Goal: Task Accomplishment & Management: Manage account settings

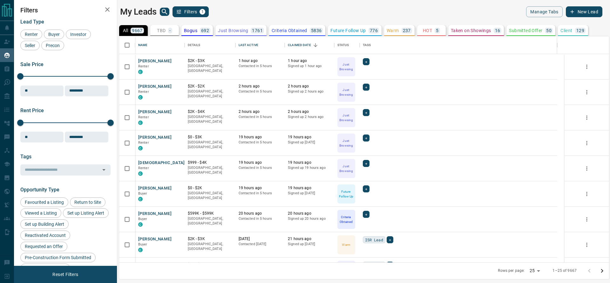
scroll to position [8, 8]
drag, startPoint x: 265, startPoint y: 43, endPoint x: 218, endPoint y: 45, distance: 47.4
click at [265, 43] on button "Sort" at bounding box center [262, 45] width 9 height 9
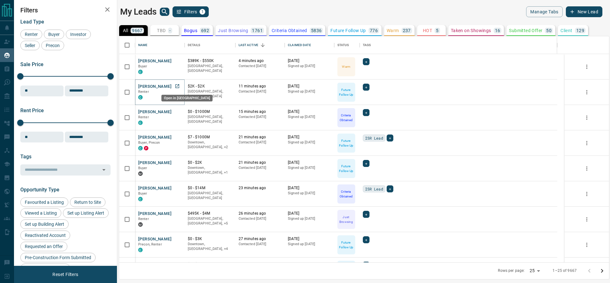
click at [179, 86] on icon "Open in New Tab" at bounding box center [177, 86] width 4 height 4
click at [179, 113] on icon "Open in New Tab" at bounding box center [177, 111] width 5 height 5
click at [179, 135] on icon "Open in New Tab" at bounding box center [177, 137] width 4 height 4
click at [175, 162] on icon "Open in New Tab" at bounding box center [177, 162] width 5 height 5
click at [175, 185] on icon "Open in New Tab" at bounding box center [177, 187] width 5 height 5
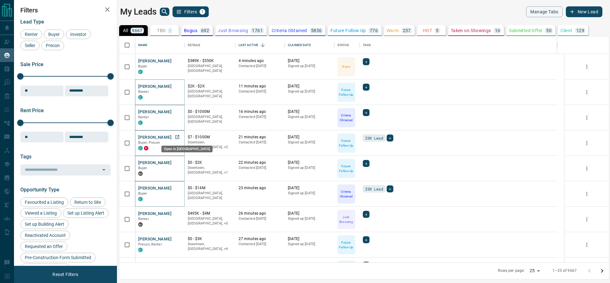
click at [175, 139] on link "Open in New Tab" at bounding box center [177, 137] width 8 height 8
click at [178, 161] on icon "Open in New Tab" at bounding box center [177, 162] width 5 height 5
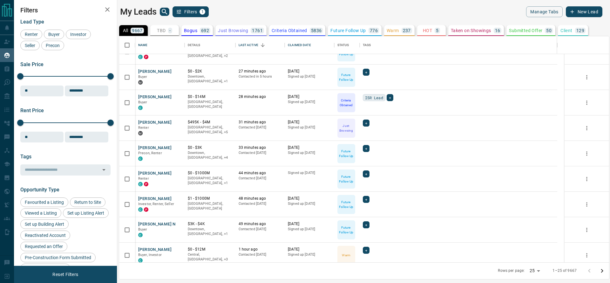
scroll to position [168, 0]
click at [182, 99] on div "[PERSON_NAME] Buyer C" at bounding box center [160, 102] width 50 height 25
click at [177, 96] on icon "Open in New Tab" at bounding box center [177, 96] width 4 height 4
click at [176, 121] on icon "Open in New Tab" at bounding box center [177, 121] width 5 height 5
click at [179, 148] on icon "Open in New Tab" at bounding box center [177, 146] width 5 height 5
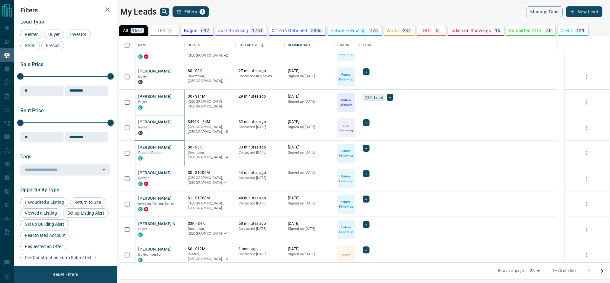
scroll to position [208, 0]
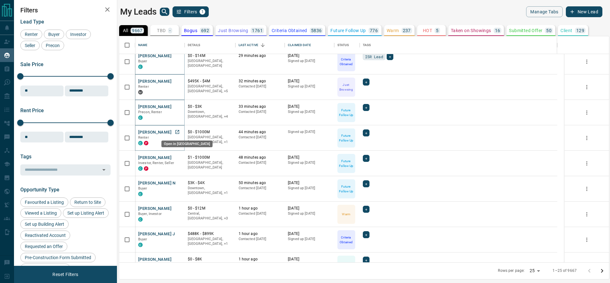
drag, startPoint x: 178, startPoint y: 129, endPoint x: 176, endPoint y: 132, distance: 4.3
click at [176, 132] on icon "Open in New Tab" at bounding box center [177, 131] width 5 height 5
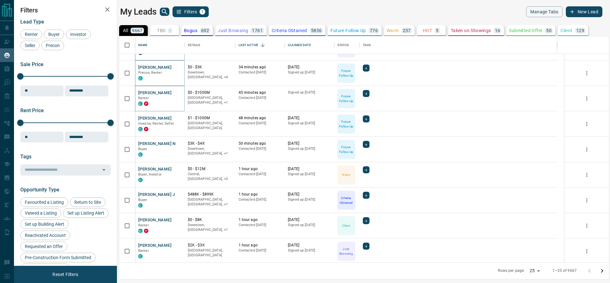
scroll to position [294, 0]
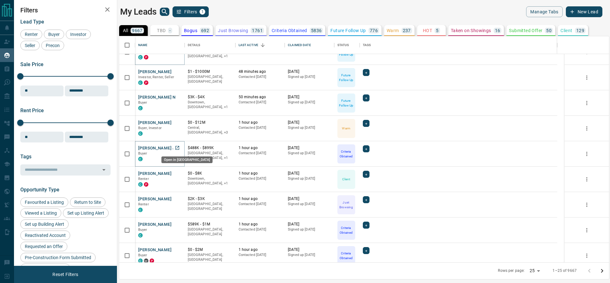
click at [178, 151] on link "Open in New Tab" at bounding box center [177, 148] width 8 height 8
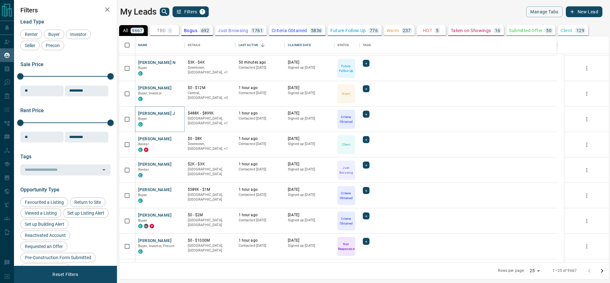
scroll to position [335, 0]
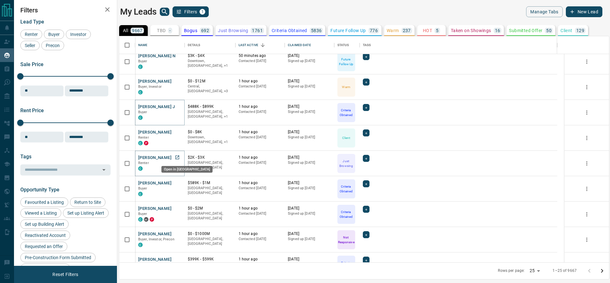
click at [175, 156] on icon "Open in New Tab" at bounding box center [177, 157] width 5 height 5
click at [179, 184] on icon "Open in New Tab" at bounding box center [177, 183] width 4 height 4
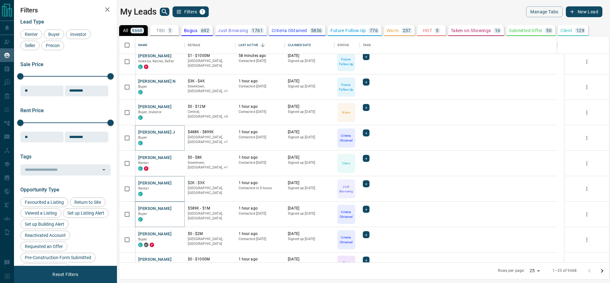
scroll to position [361, 0]
